Goal: Contribute content: Contribute content

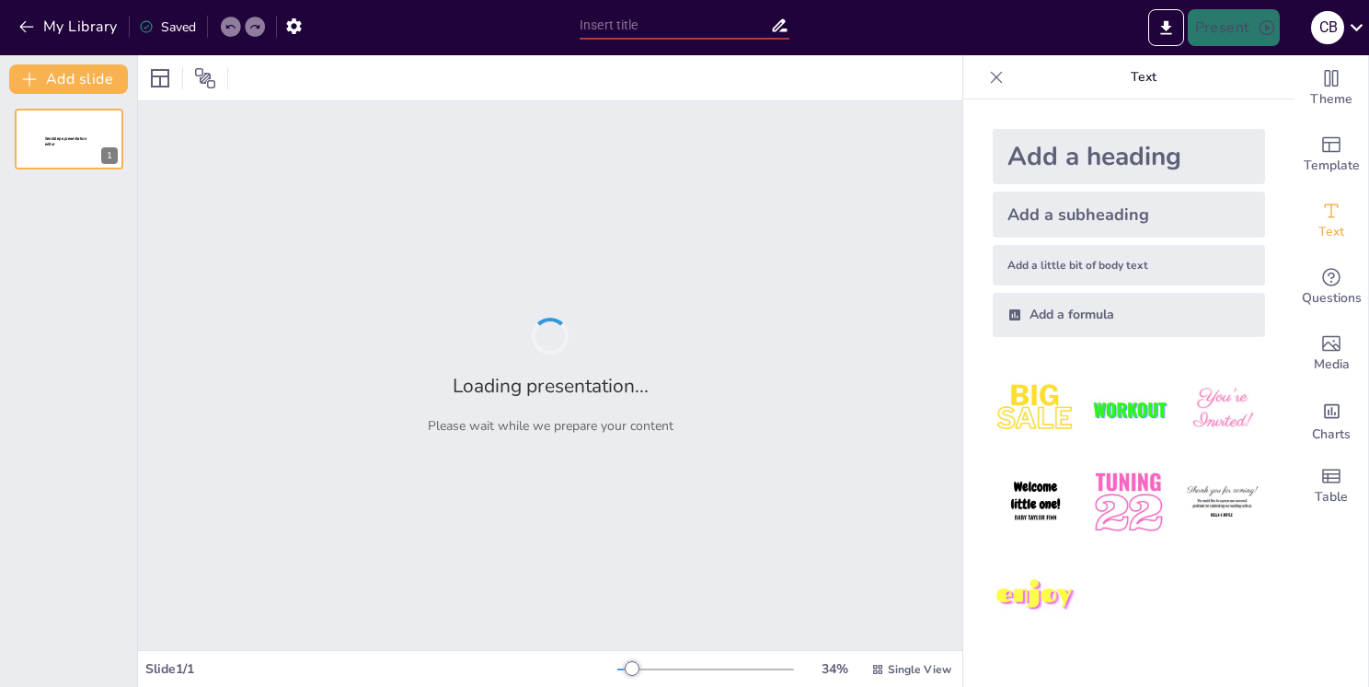
type input "Обзор методов контрацепции: механические и внутриматочные способы"
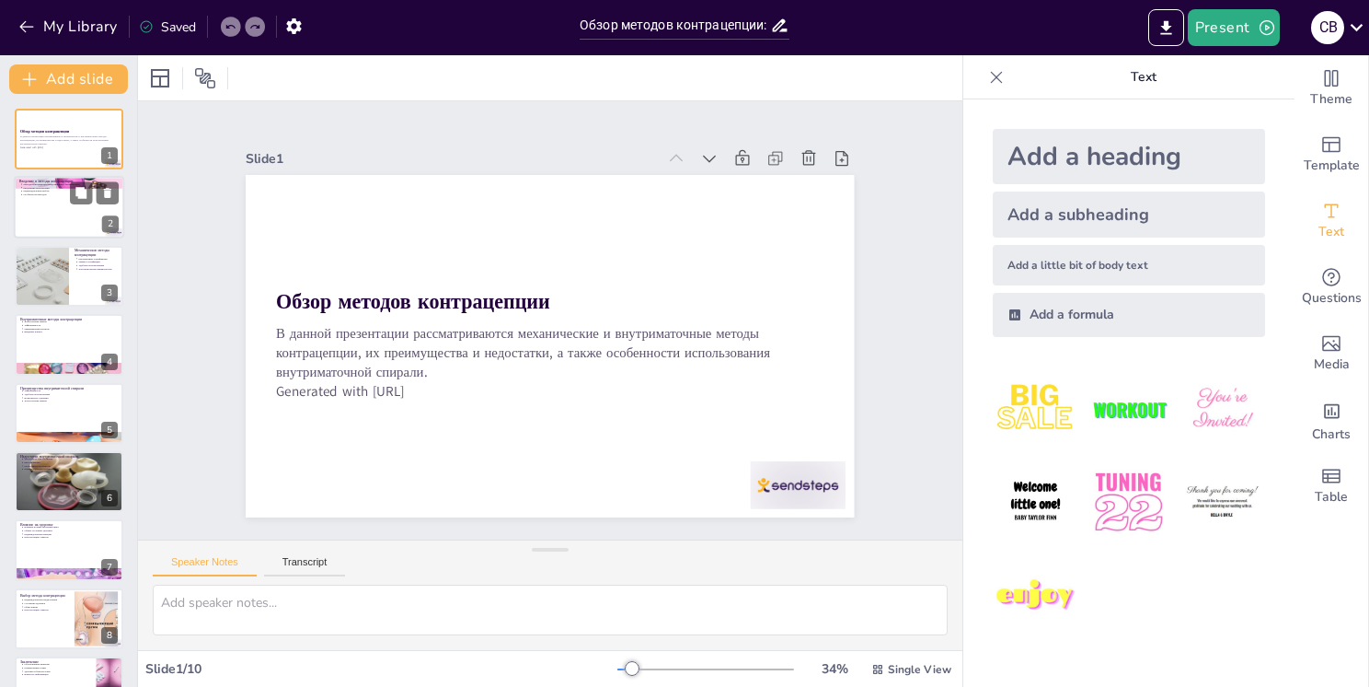
click at [66, 194] on p "Особенности методов" at bounding box center [71, 195] width 96 height 4
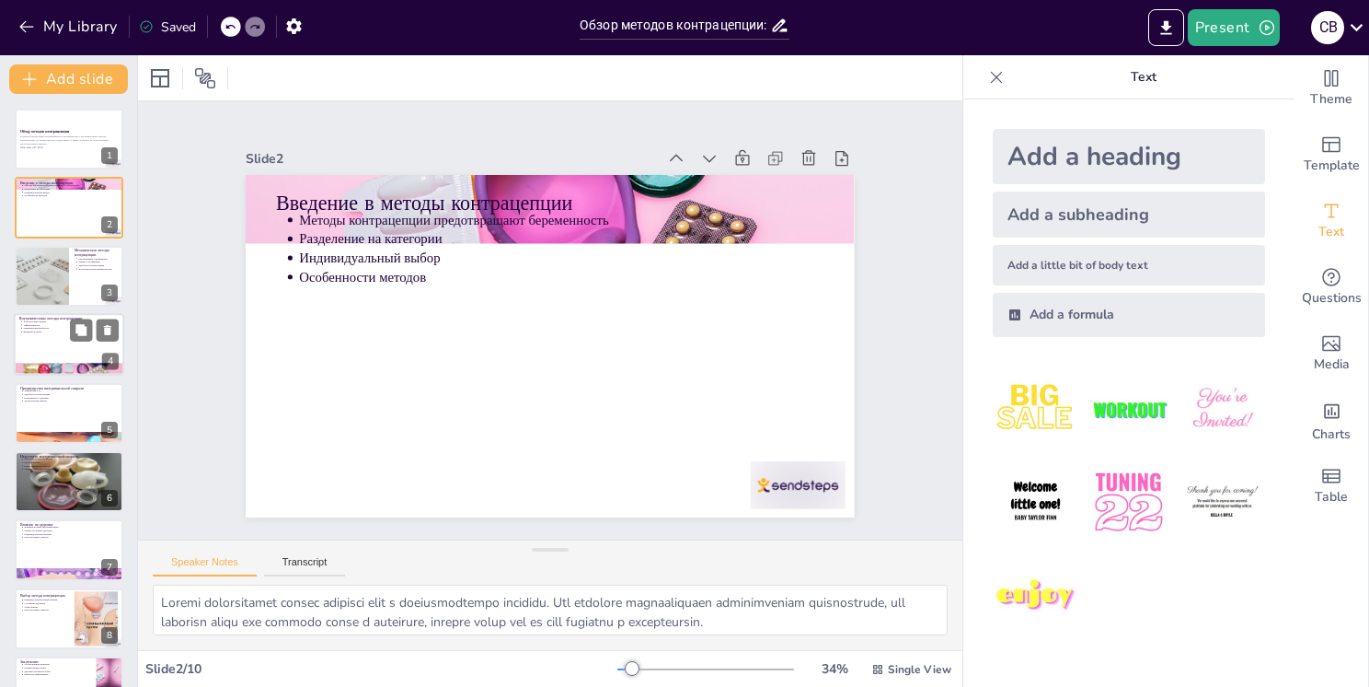
scroll to position [113, 0]
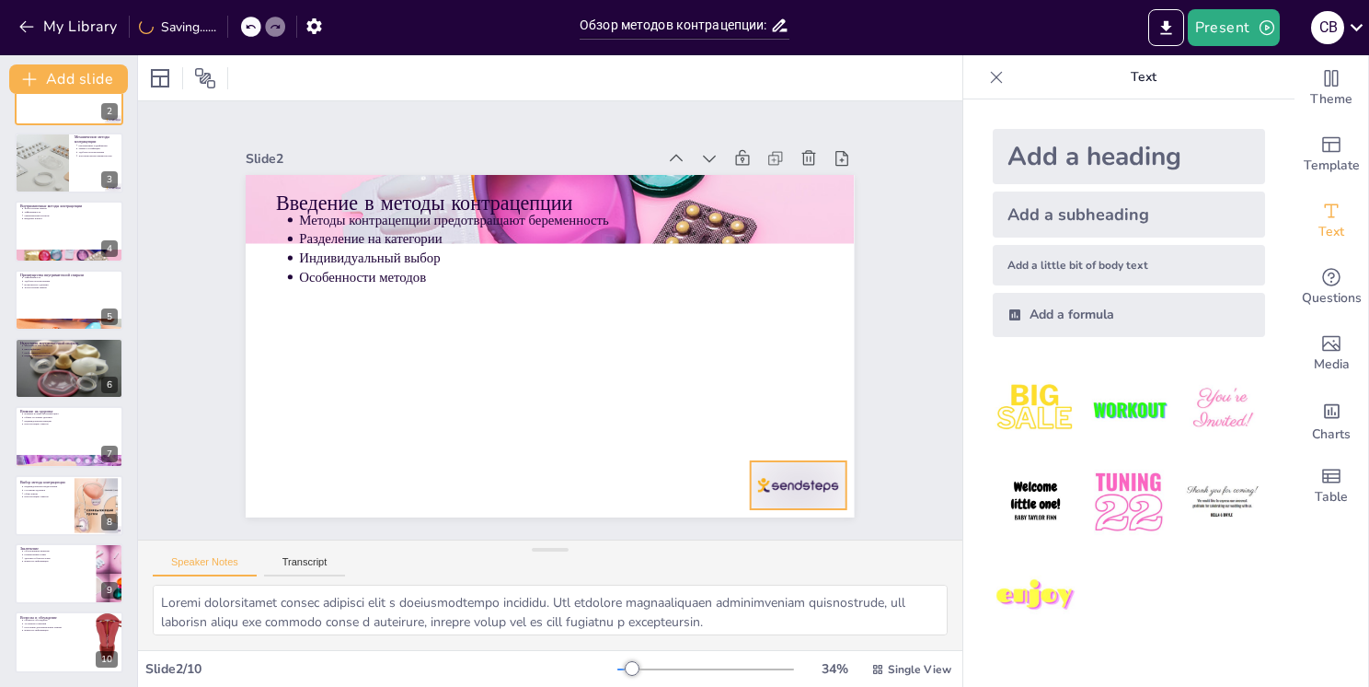
click at [736, 542] on div at bounding box center [683, 586] width 106 height 88
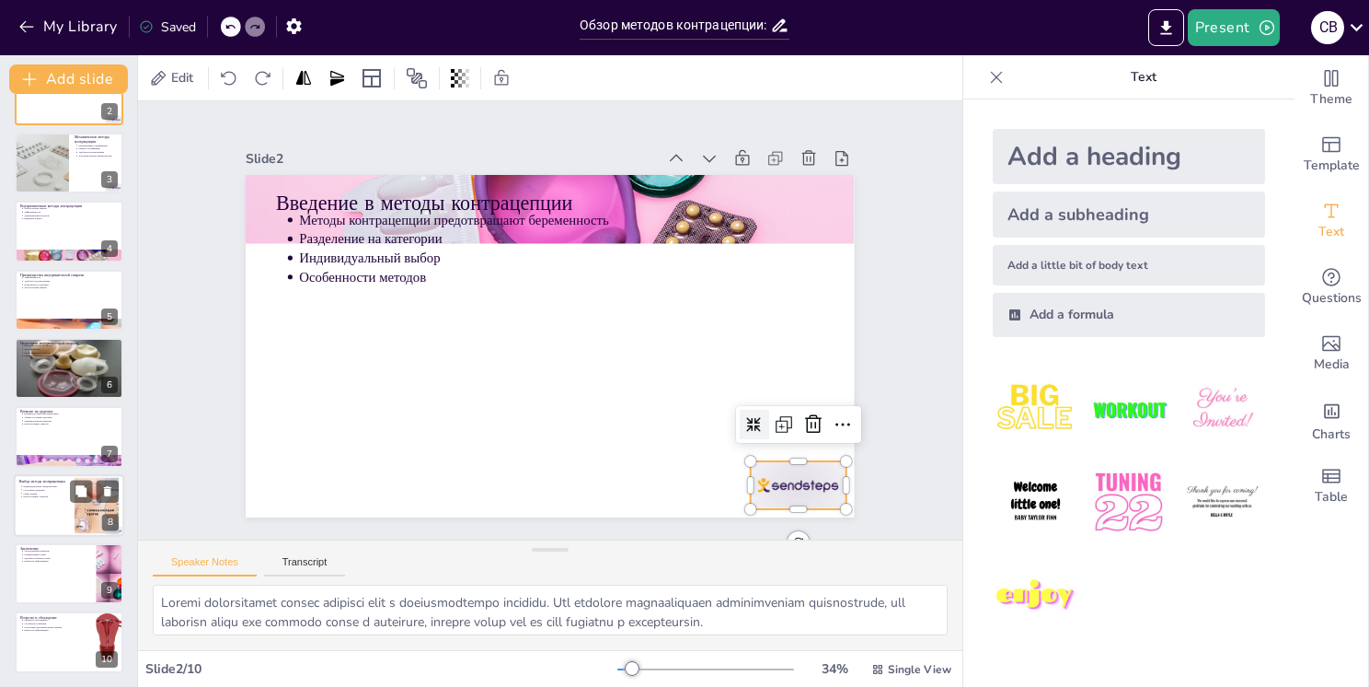
click at [29, 508] on div at bounding box center [69, 505] width 110 height 63
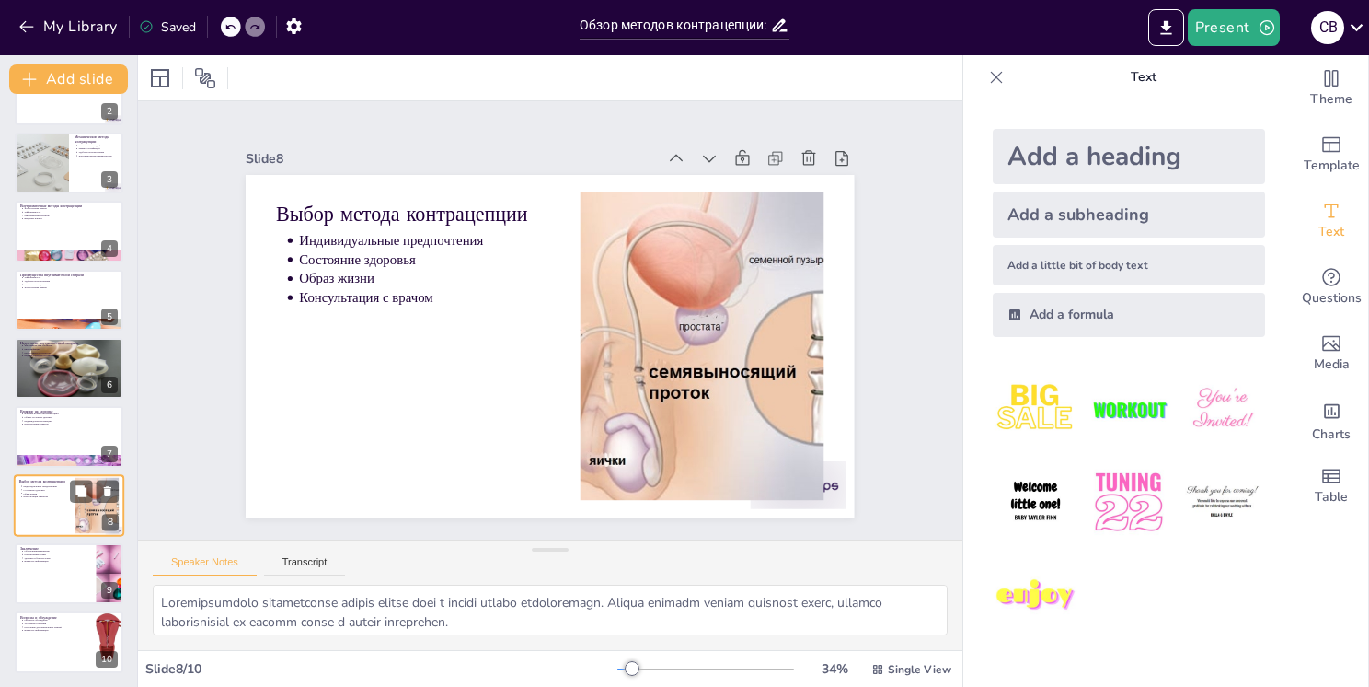
scroll to position [114, 0]
click at [29, 583] on div at bounding box center [69, 572] width 110 height 63
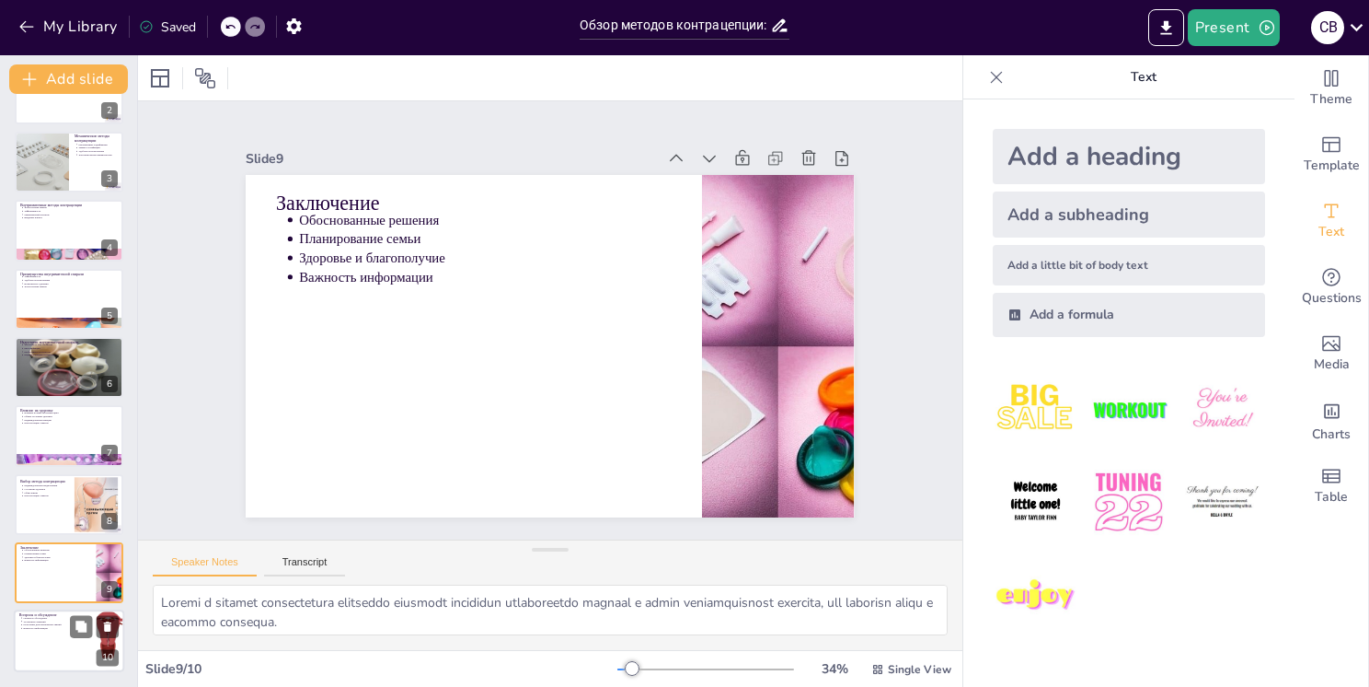
click at [33, 619] on p "Уточнение сомнений" at bounding box center [57, 621] width 68 height 4
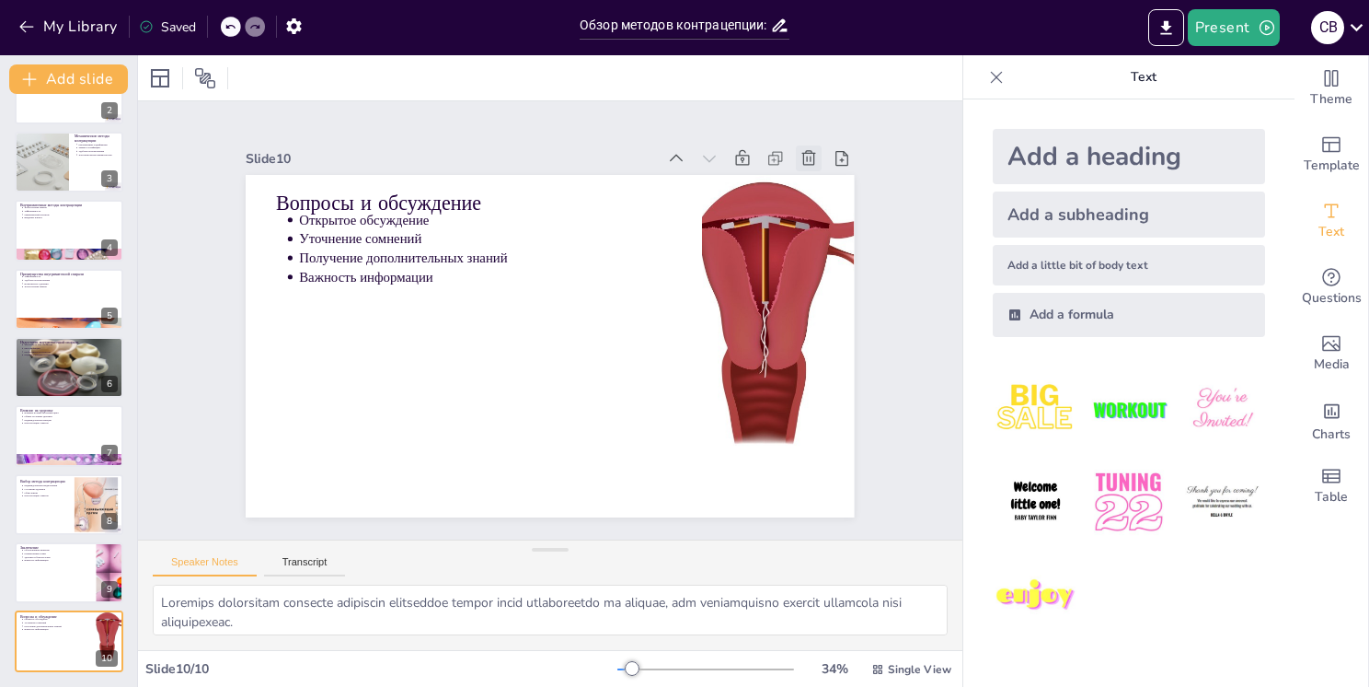
click at [830, 230] on div at bounding box center [846, 246] width 32 height 32
type textarea "Loremi d sitamet consectetura elitseddo eiusmodt incididun utlaboreetdo magnaal…"
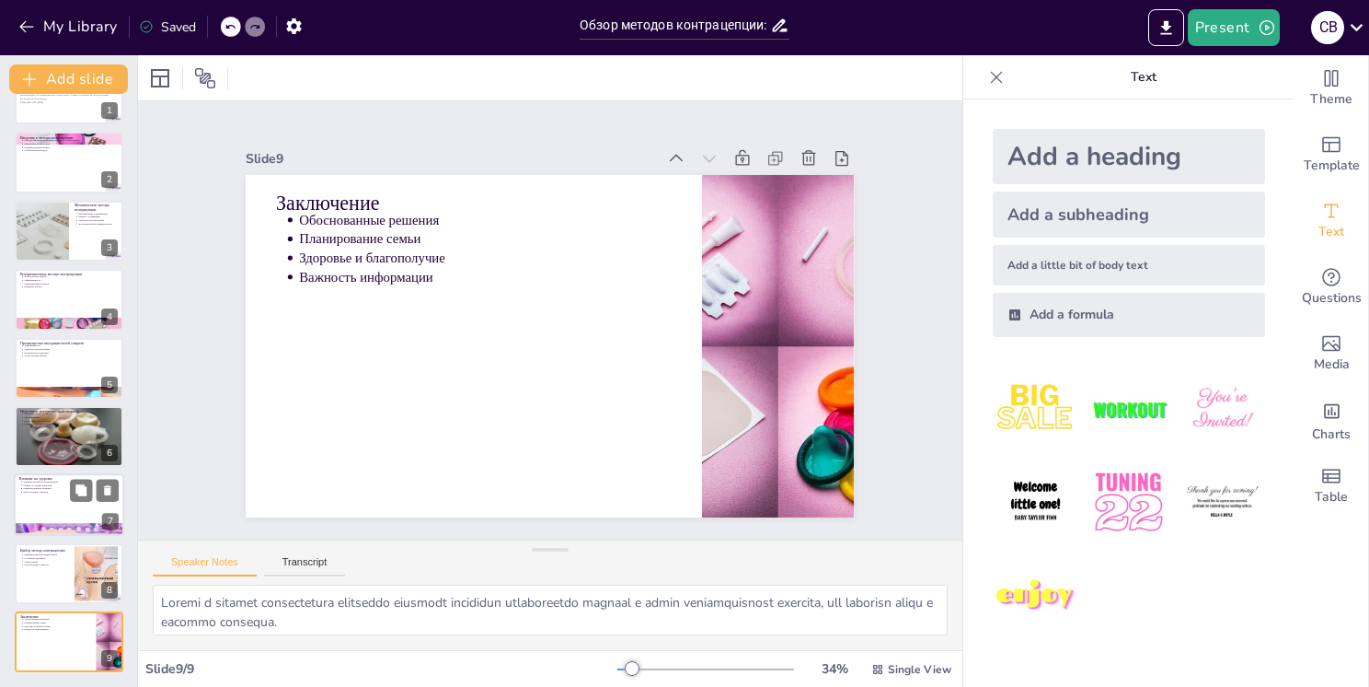
scroll to position [0, 0]
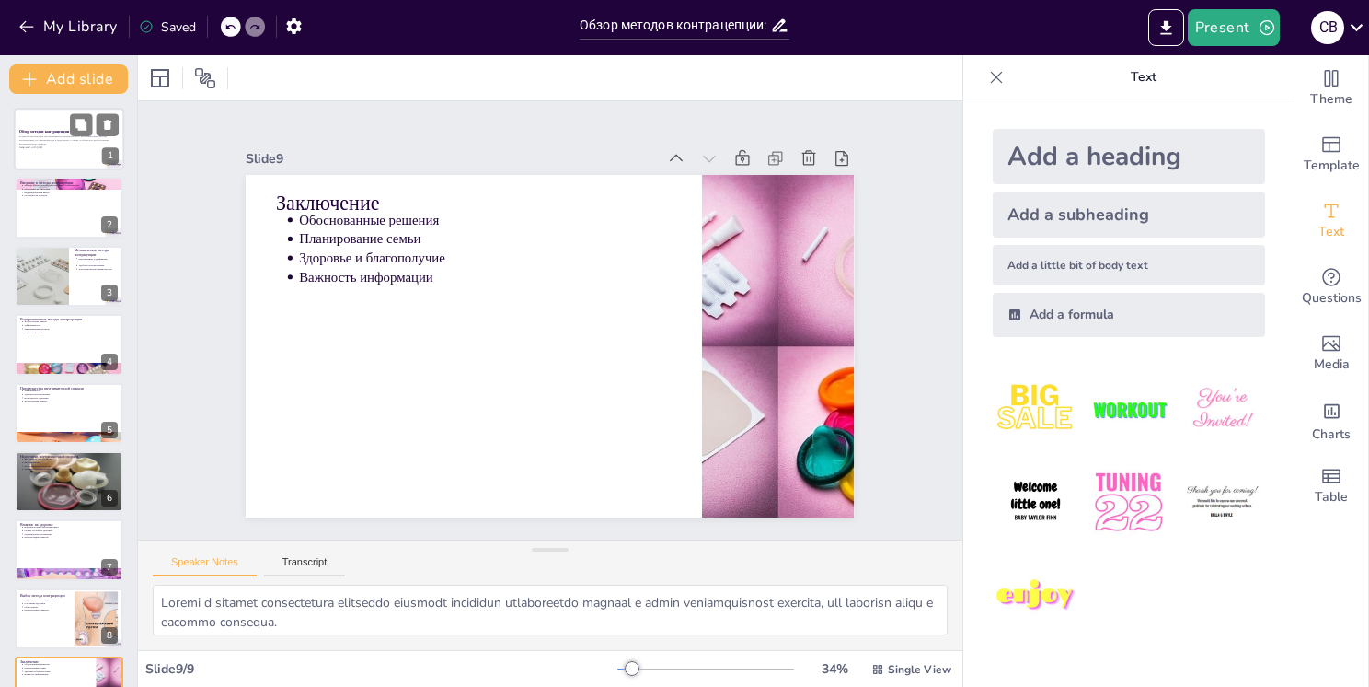
click at [63, 156] on div at bounding box center [69, 139] width 110 height 63
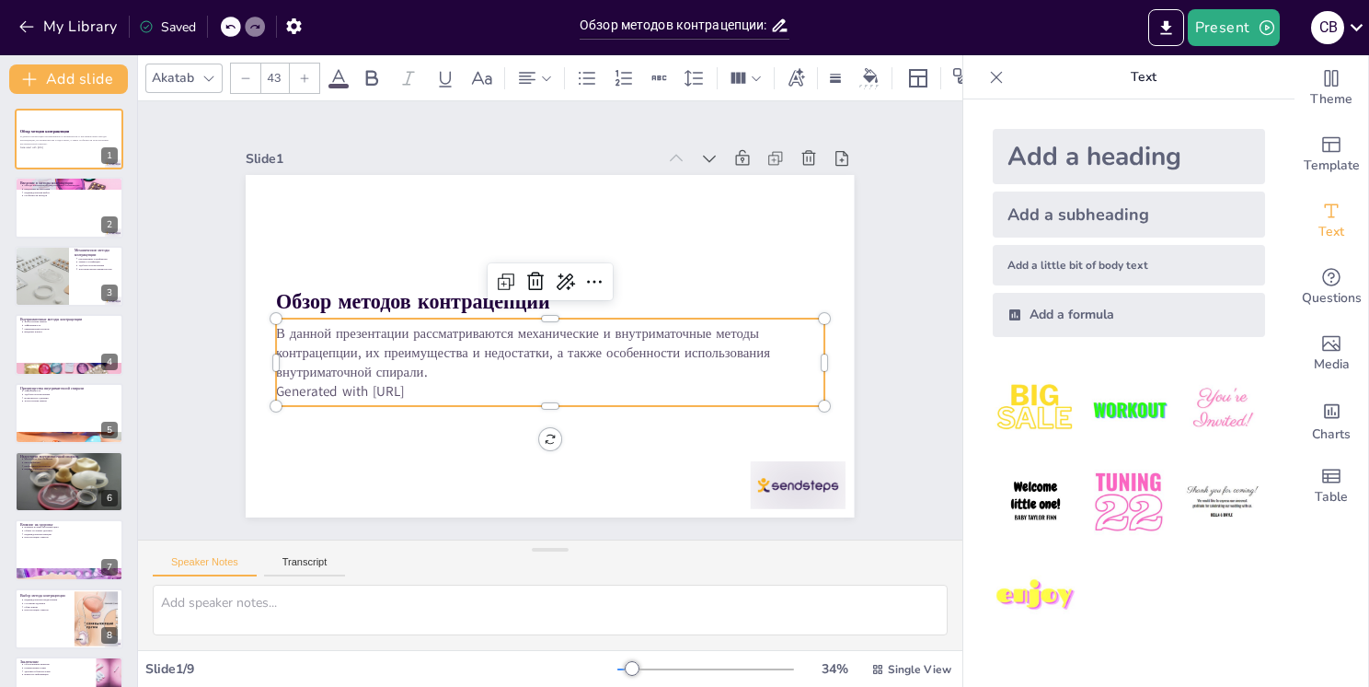
click at [442, 382] on p "Generated with [URL]" at bounding box center [480, 313] width 76 height 547
click at [553, 384] on p "Generated with [URL]" at bounding box center [619, 306] width 133 height 540
click at [560, 271] on icon at bounding box center [565, 282] width 22 height 22
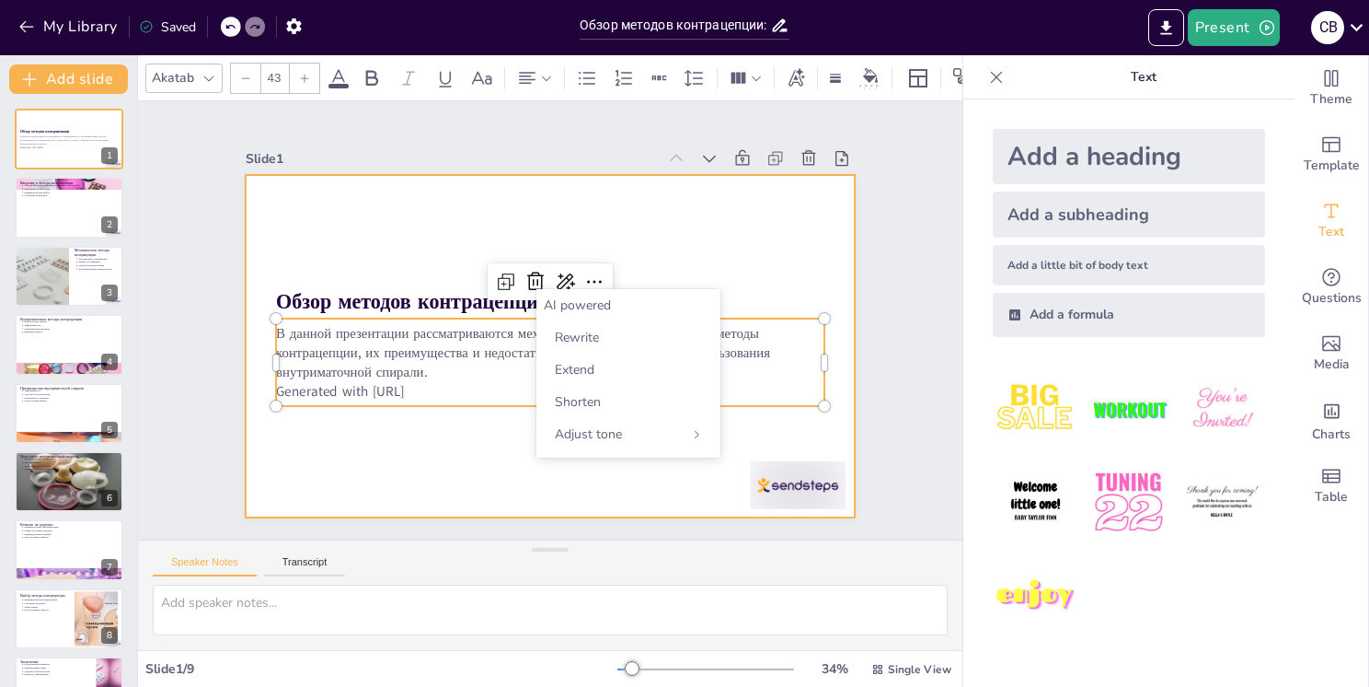
click at [495, 482] on div at bounding box center [542, 345] width 685 height 514
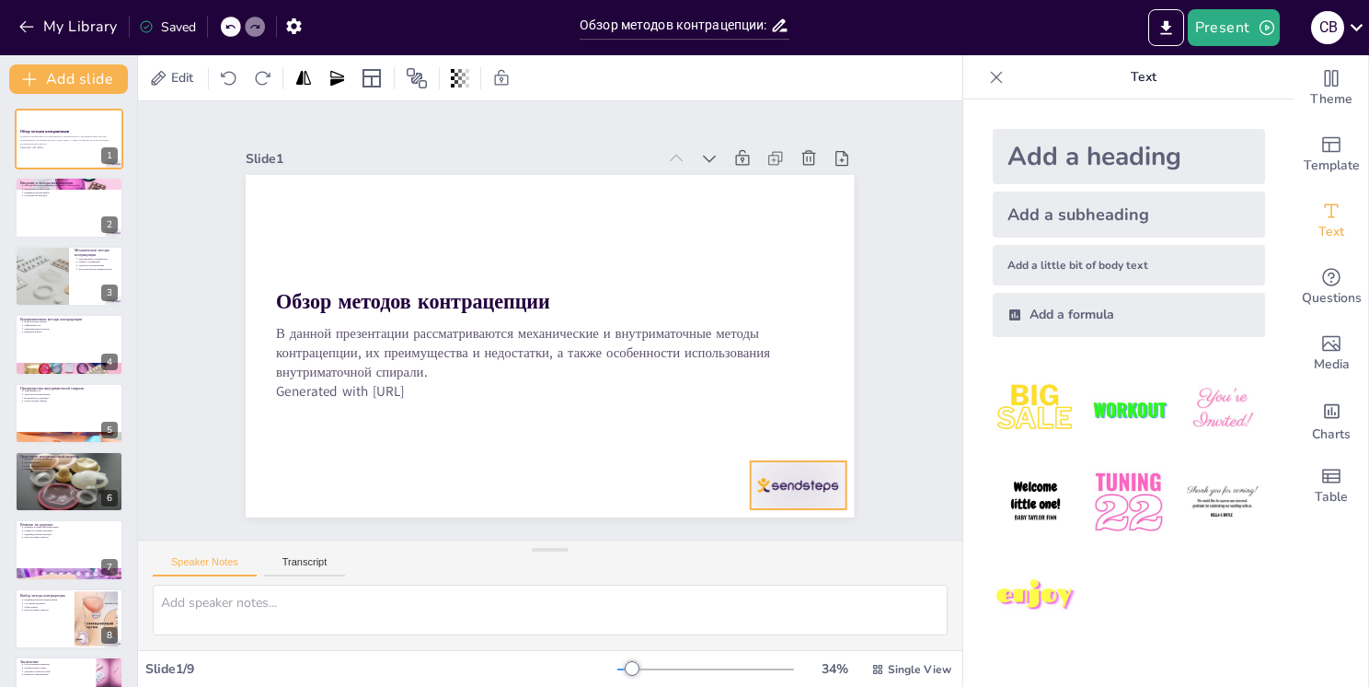
click at [312, 445] on div at bounding box center [262, 394] width 99 height 102
click at [516, 586] on icon at bounding box center [504, 599] width 26 height 26
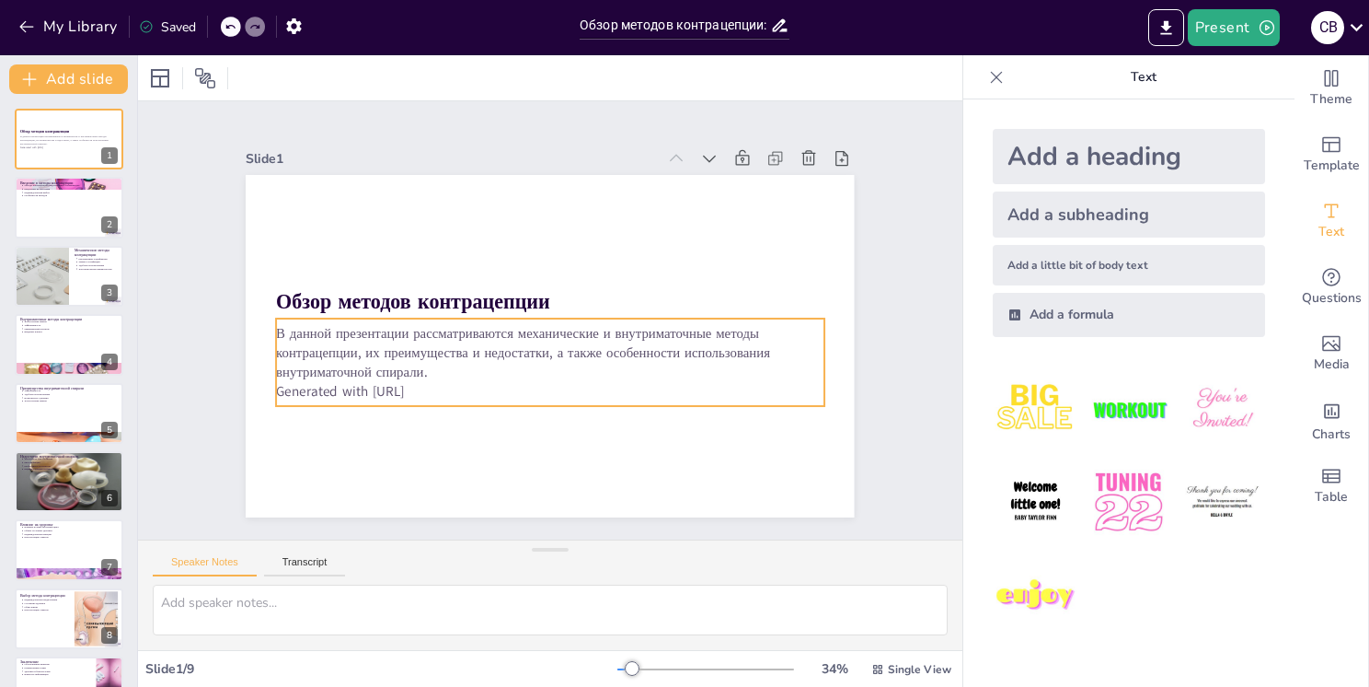
click at [442, 386] on p "Generated with [URL]" at bounding box center [480, 327] width 76 height 547
drag, startPoint x: 431, startPoint y: 394, endPoint x: 368, endPoint y: 388, distance: 62.8
click at [402, 392] on div "В данной презентации рассматриваются механические и внутриматочные методы контр…" at bounding box center [515, 345] width 393 height 495
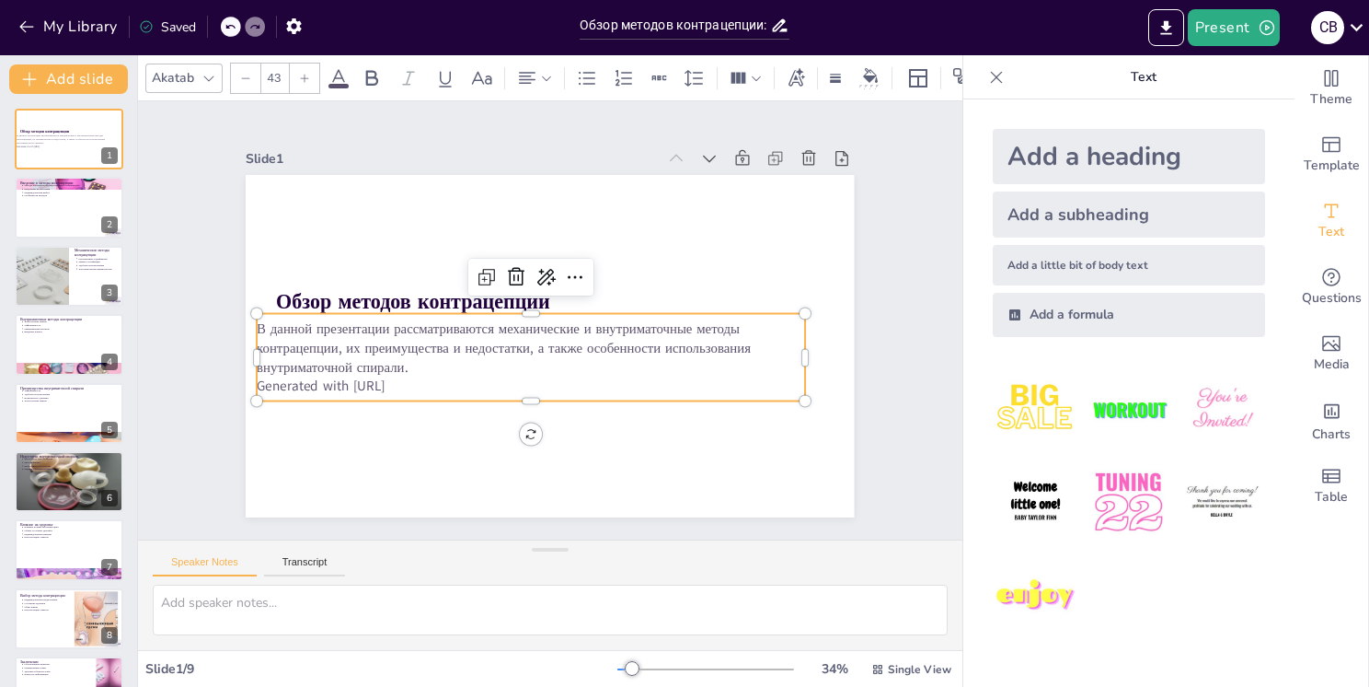
click at [445, 388] on p "Generated with [URL]" at bounding box center [483, 307] width 76 height 547
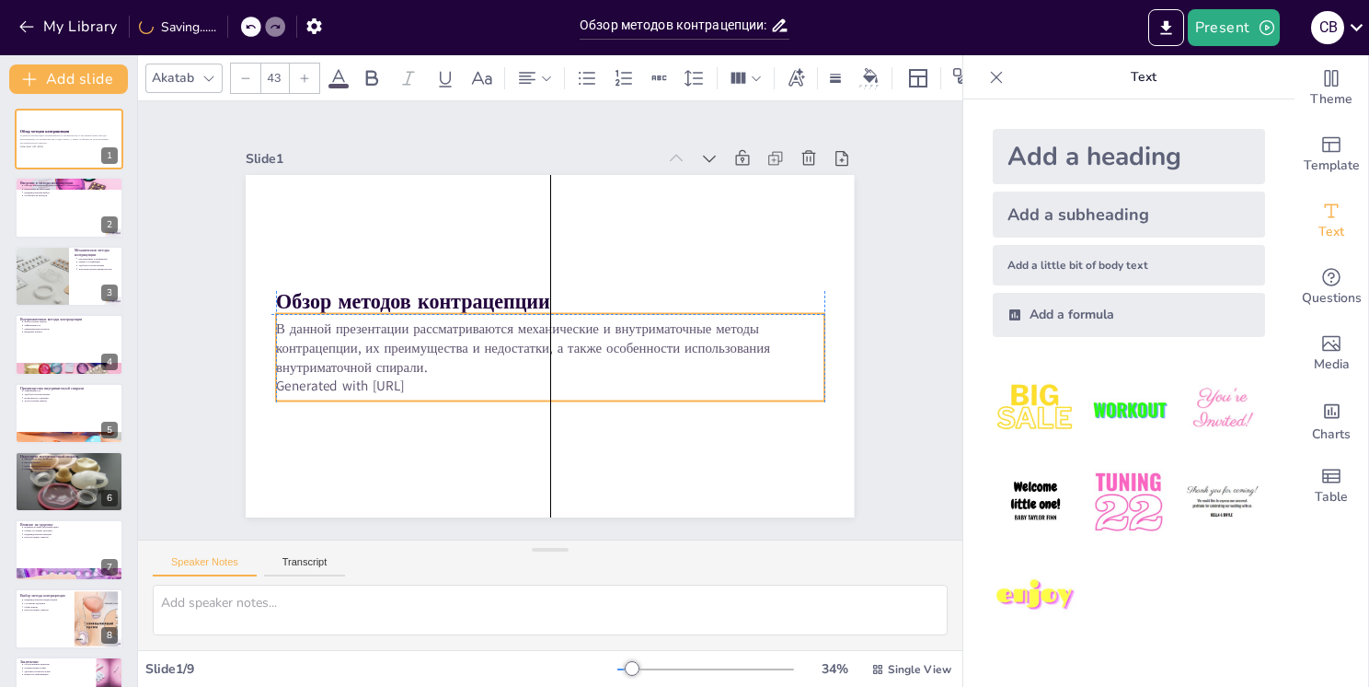
drag, startPoint x: 390, startPoint y: 375, endPoint x: 405, endPoint y: 376, distance: 14.8
click at [405, 376] on p "Generated with [URL]" at bounding box center [498, 359] width 338 height 455
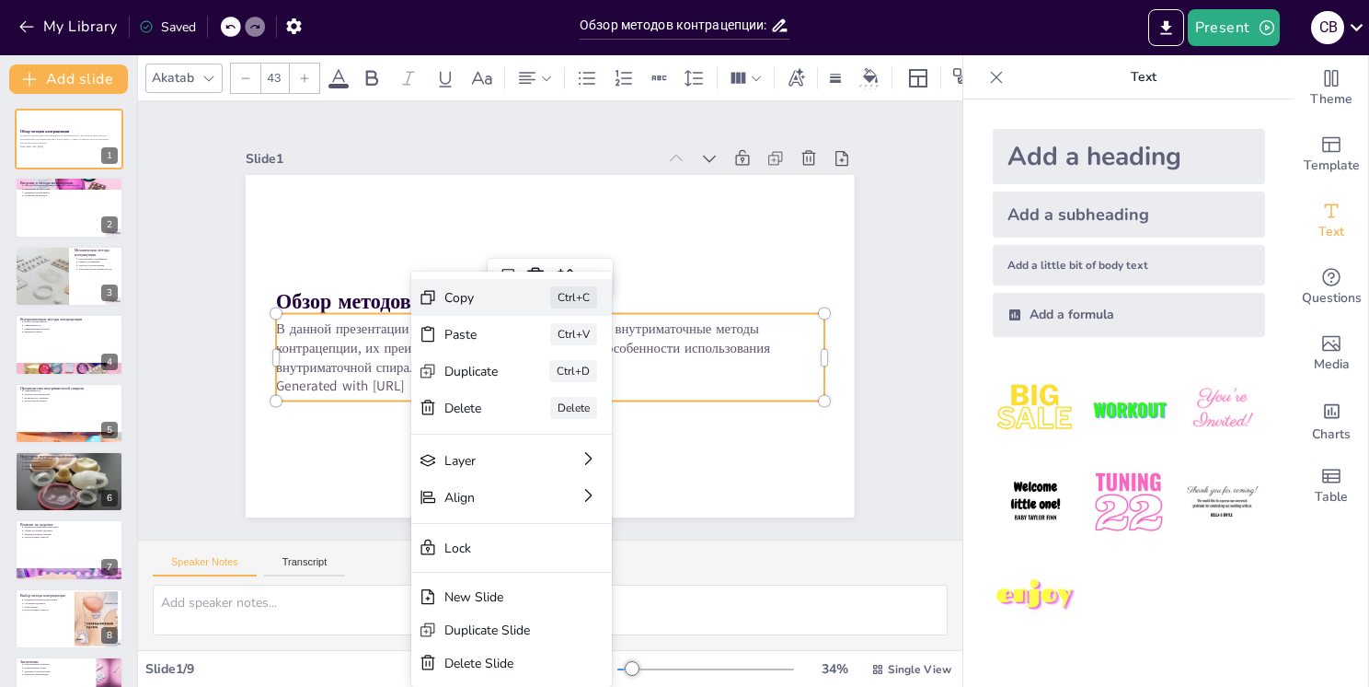
click at [485, 364] on div "Copy Ctrl+C" at bounding box center [572, 445] width 174 height 162
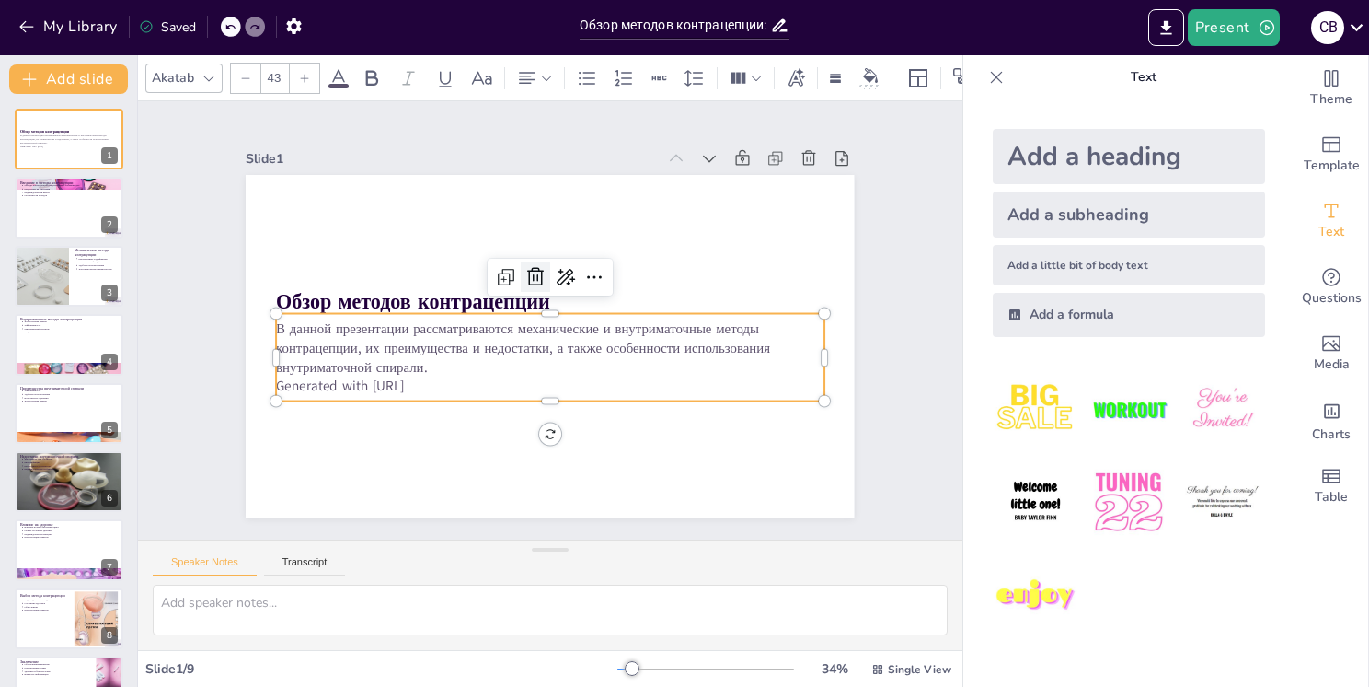
click at [583, 302] on icon at bounding box center [596, 315] width 26 height 26
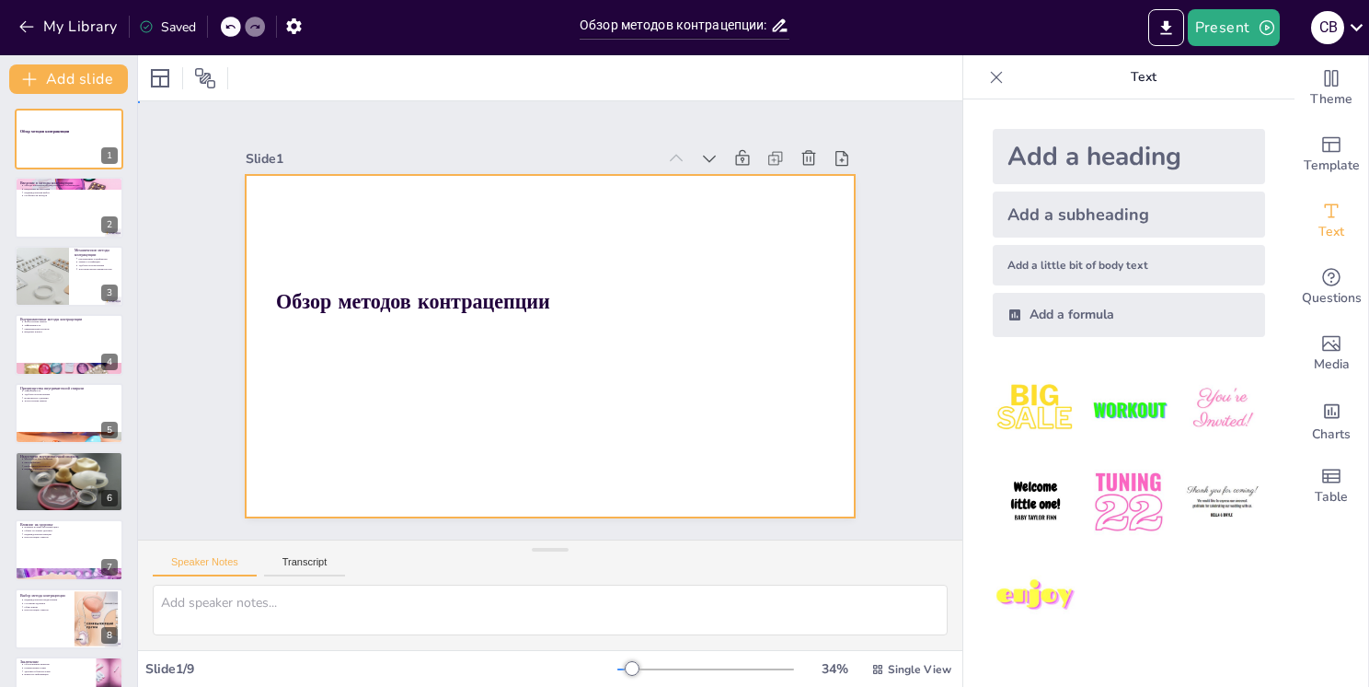
click at [394, 370] on div at bounding box center [566, 299] width 694 height 635
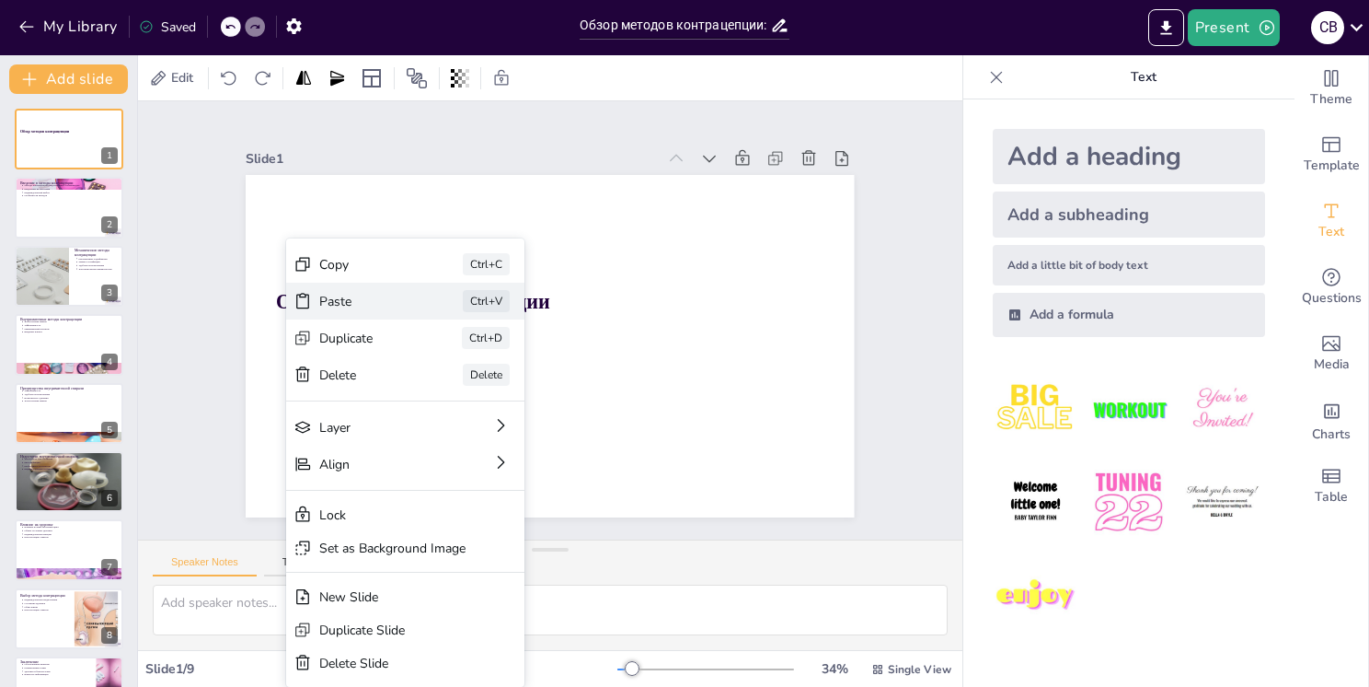
click at [403, 311] on div "Paste Ctrl+V" at bounding box center [488, 266] width 170 height 214
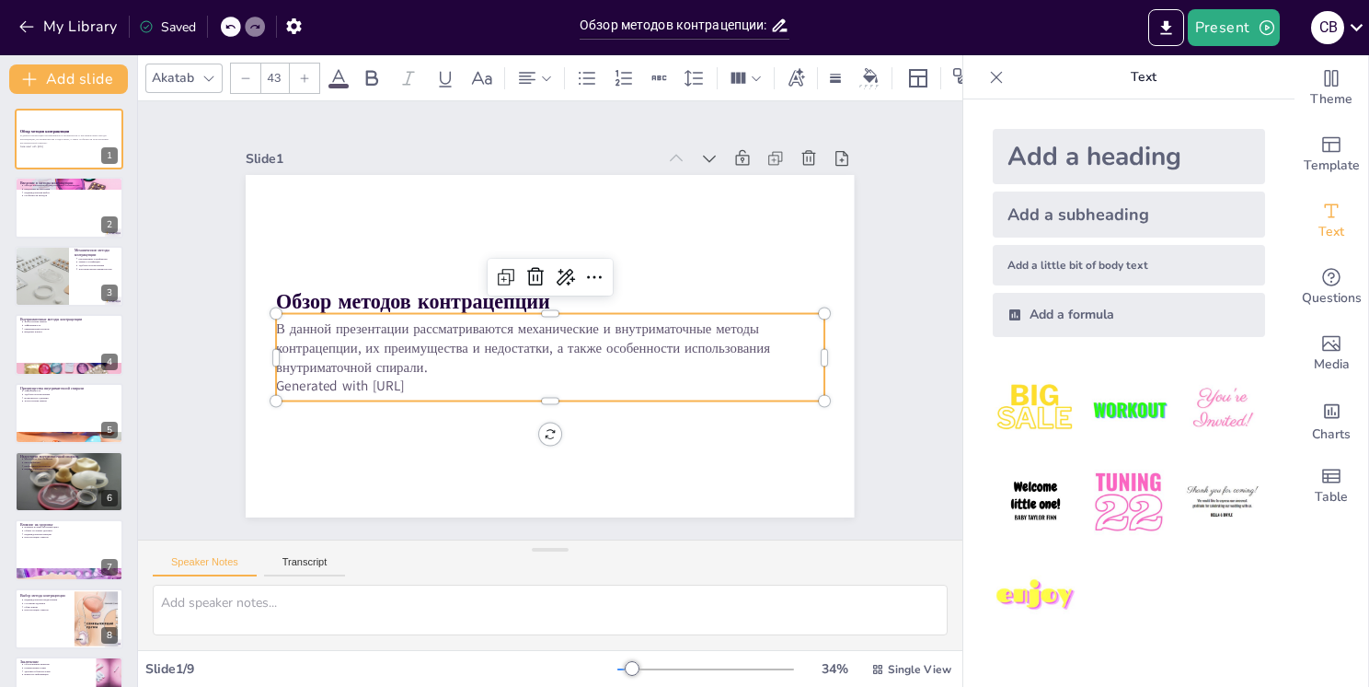
click at [423, 351] on p "Generated with [URL]" at bounding box center [530, 257] width 527 height 187
click at [430, 352] on p "Generated with [URL]" at bounding box center [530, 258] width 526 height 188
click at [430, 372] on p "Generated with [URL]" at bounding box center [506, 369] width 420 height 381
click at [524, 341] on icon at bounding box center [515, 352] width 23 height 22
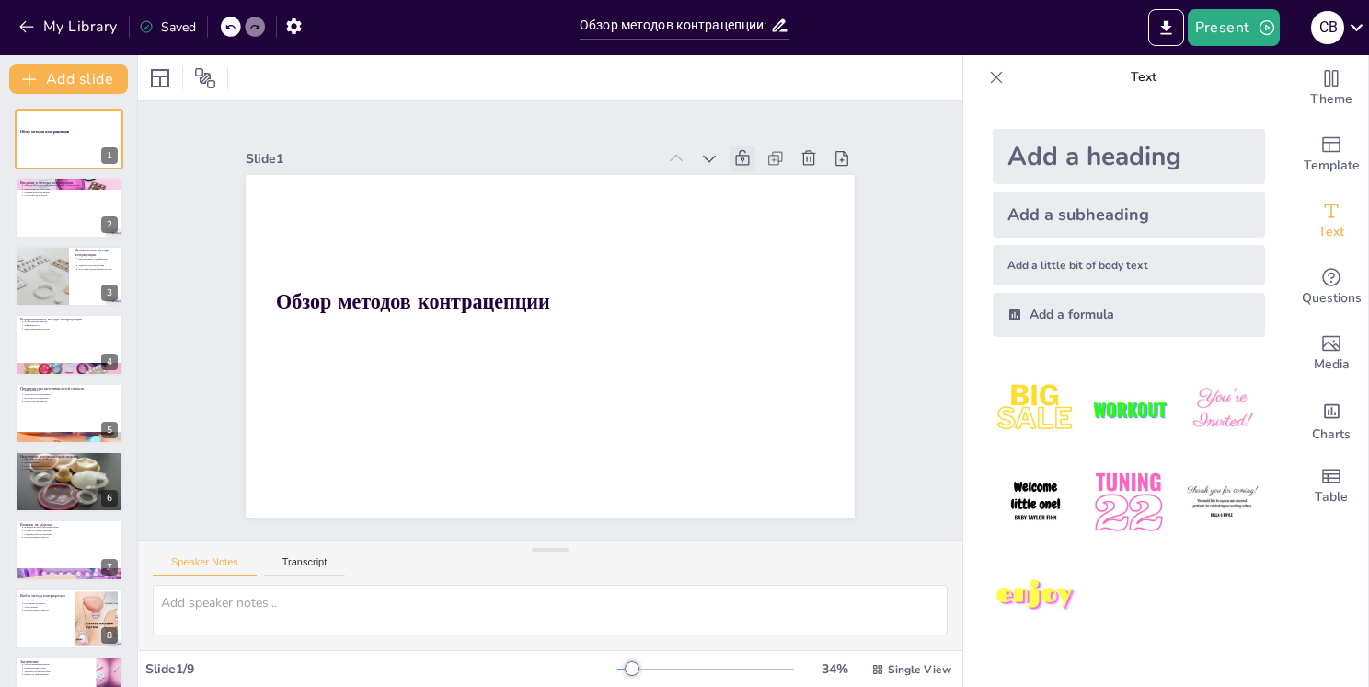
click at [312, 299] on icon at bounding box center [299, 312] width 26 height 26
click at [555, 559] on icon at bounding box center [542, 572] width 26 height 26
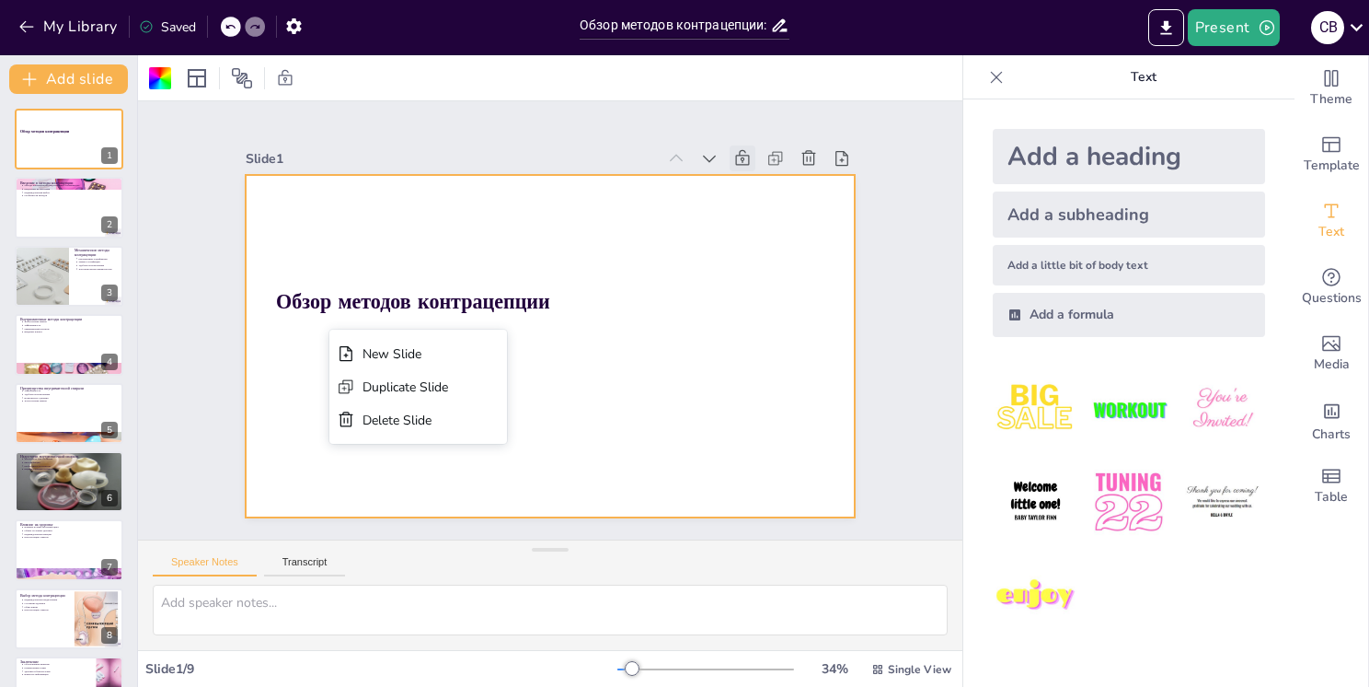
click at [301, 335] on div at bounding box center [527, 308] width 601 height 699
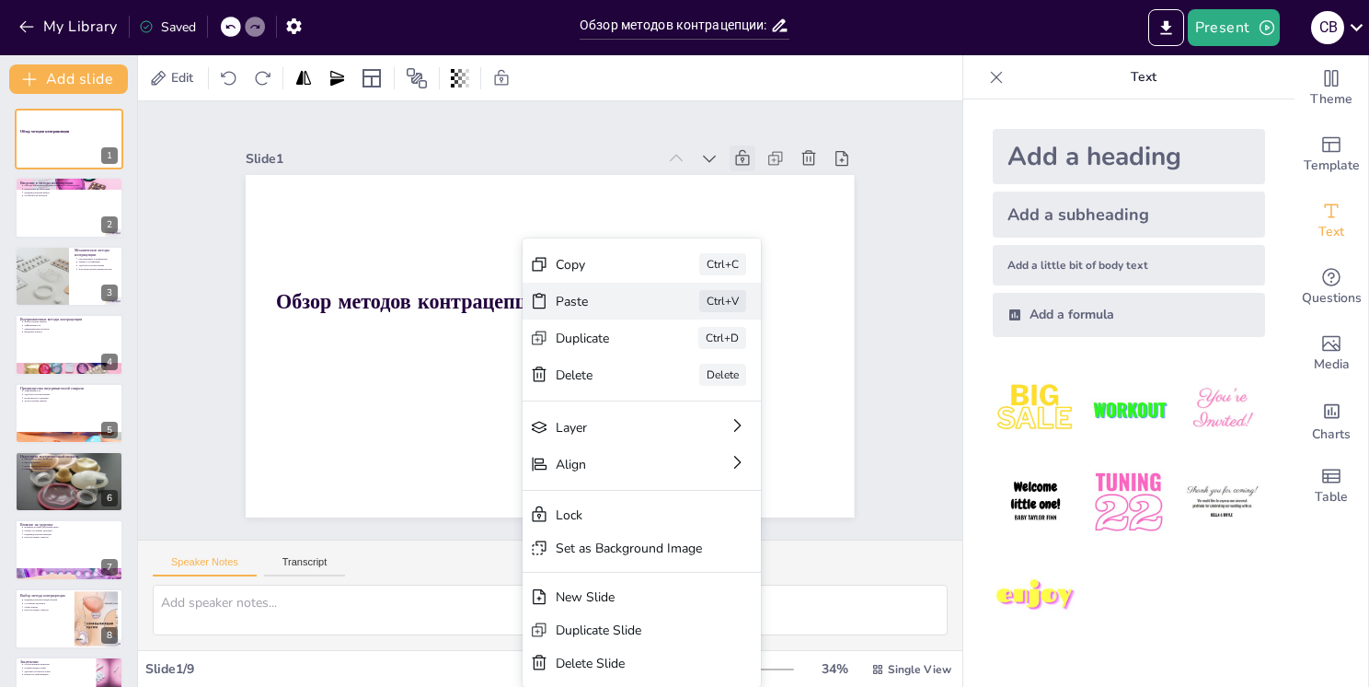
click at [504, 170] on div "Paste" at bounding box center [464, 133] width 80 height 75
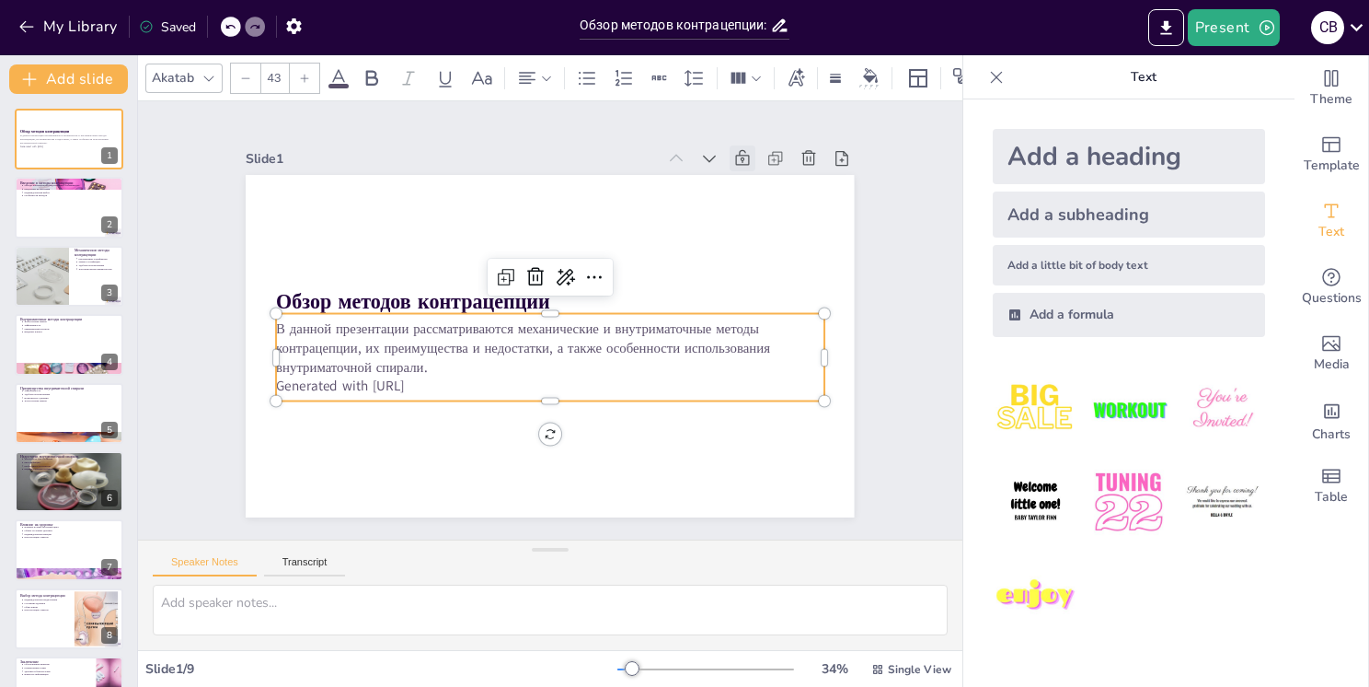
click at [434, 264] on p "Generated with [URL]" at bounding box center [550, 254] width 548 height 19
click at [583, 306] on icon at bounding box center [597, 320] width 28 height 28
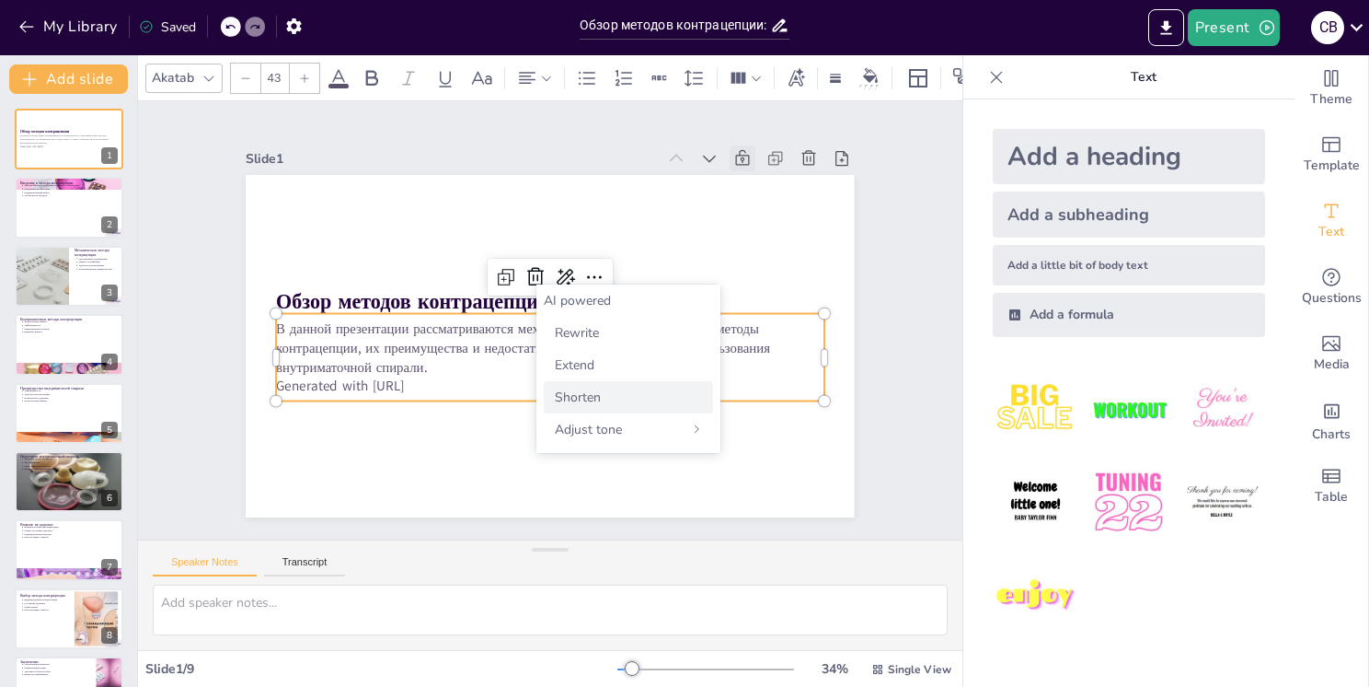
click at [646, 396] on div "Shorten" at bounding box center [628, 397] width 169 height 32
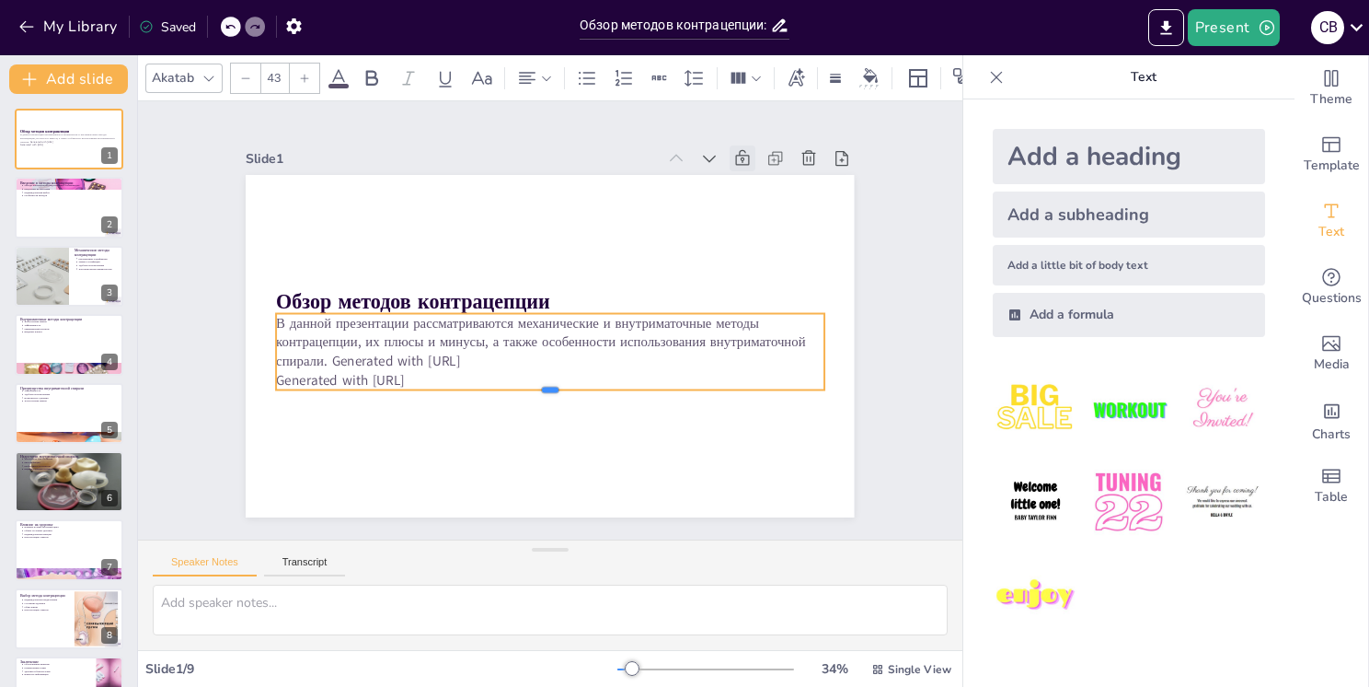
drag, startPoint x: 539, startPoint y: 397, endPoint x: 548, endPoint y: 363, distance: 35.0
click at [548, 363] on div "Обзор методов контрацепции В данной презентации рассматриваются механические и …" at bounding box center [532, 337] width 662 height 681
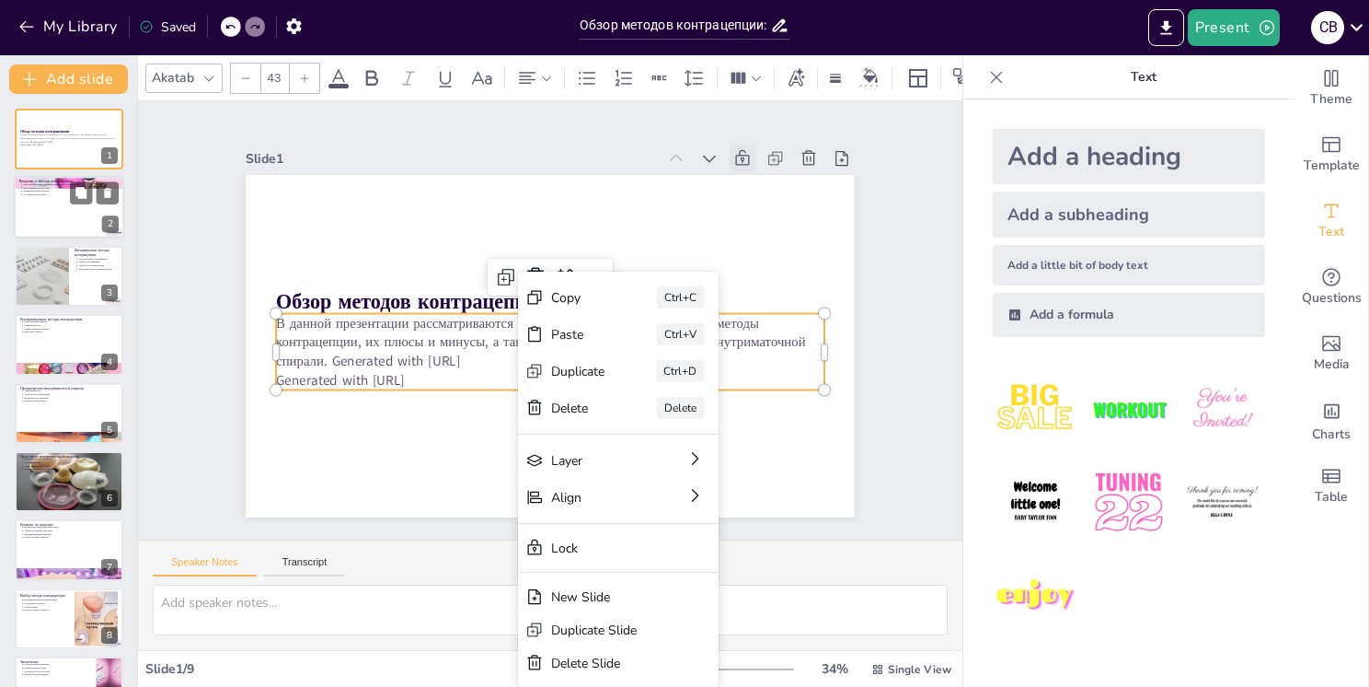
click at [70, 190] on div at bounding box center [94, 193] width 49 height 22
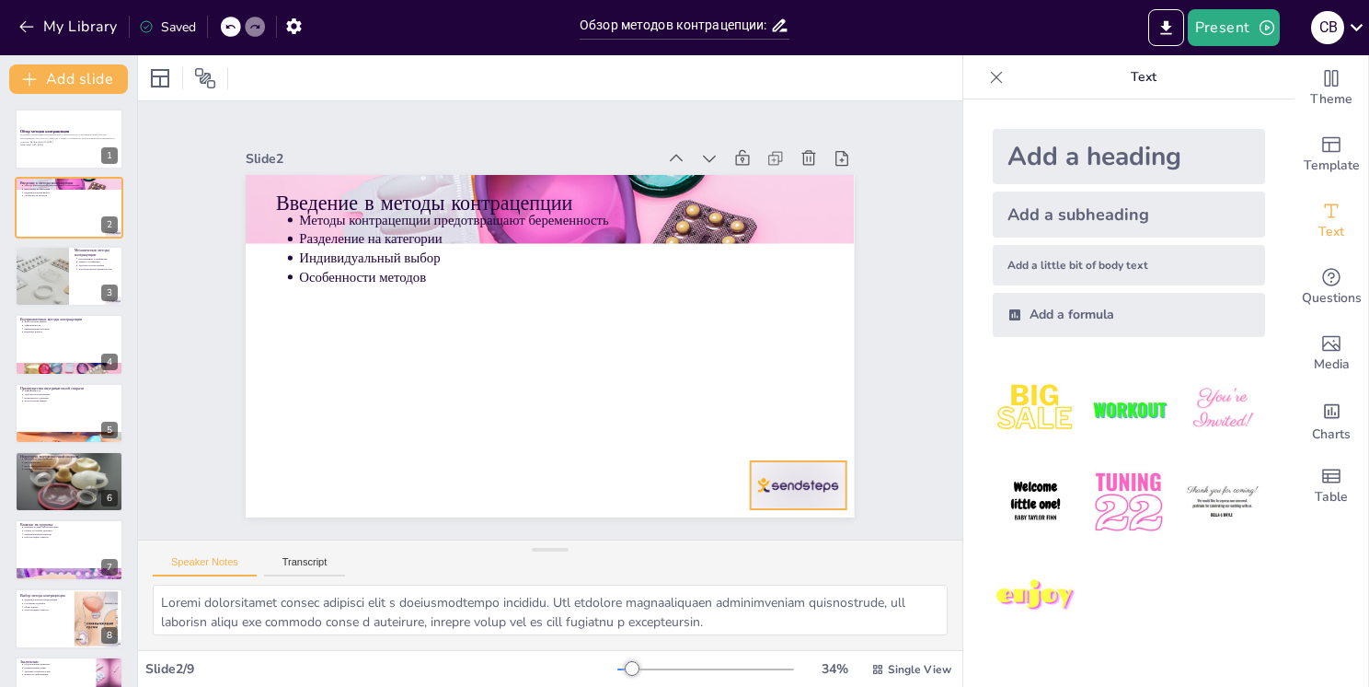
click at [794, 500] on div at bounding box center [759, 533] width 103 height 66
click at [260, 287] on icon at bounding box center [247, 300] width 26 height 26
type textarea "Loremipsumdo s ametconse adipisci elitseddo eiusmodtempor incididu utlaboreetdo…"
